Goal: Entertainment & Leisure: Consume media (video, audio)

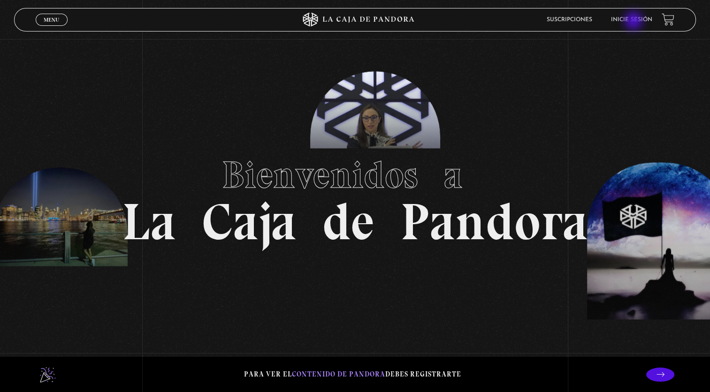
click at [635, 22] on link "Inicie sesión" at bounding box center [631, 20] width 41 height 6
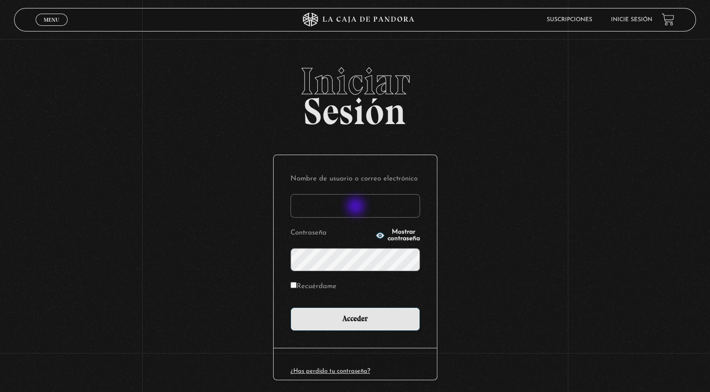
click at [357, 207] on input "Nombre de usuario o correo electrónico" at bounding box center [356, 205] width 130 height 23
type input "elidieth.cm@gmail.com"
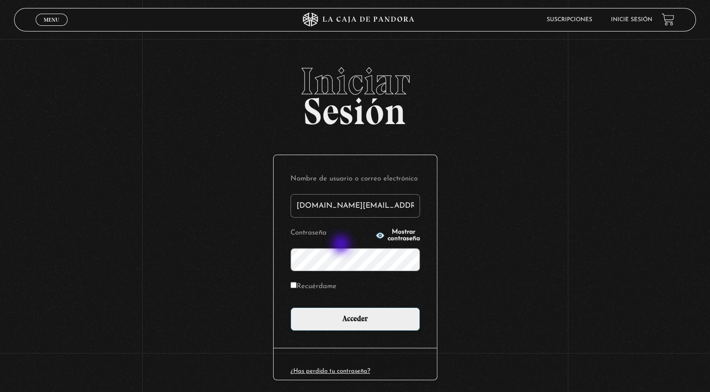
click at [291, 307] on input "Acceder" at bounding box center [356, 318] width 130 height 23
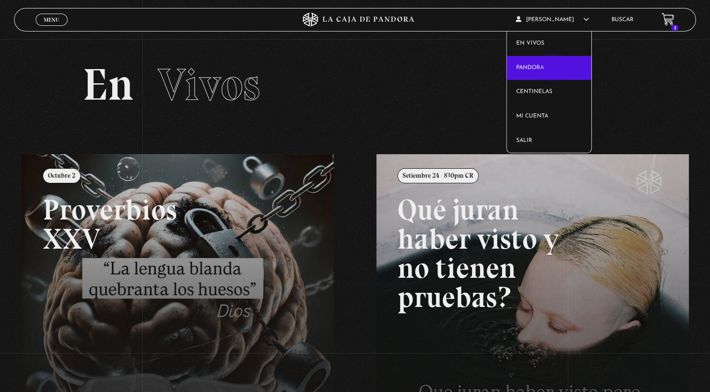
click at [554, 68] on link "Pandora" at bounding box center [549, 68] width 85 height 24
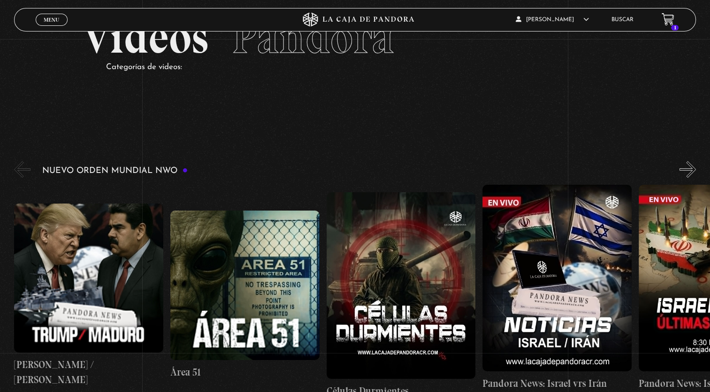
scroll to position [94, 0]
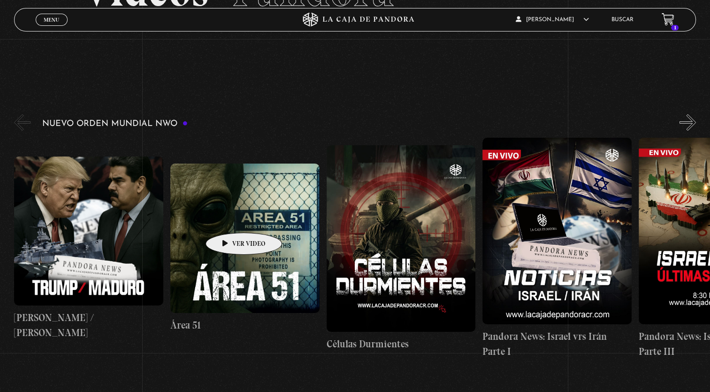
click at [229, 218] on figure at bounding box center [244, 237] width 149 height 149
